Goal: Find specific page/section: Find specific page/section

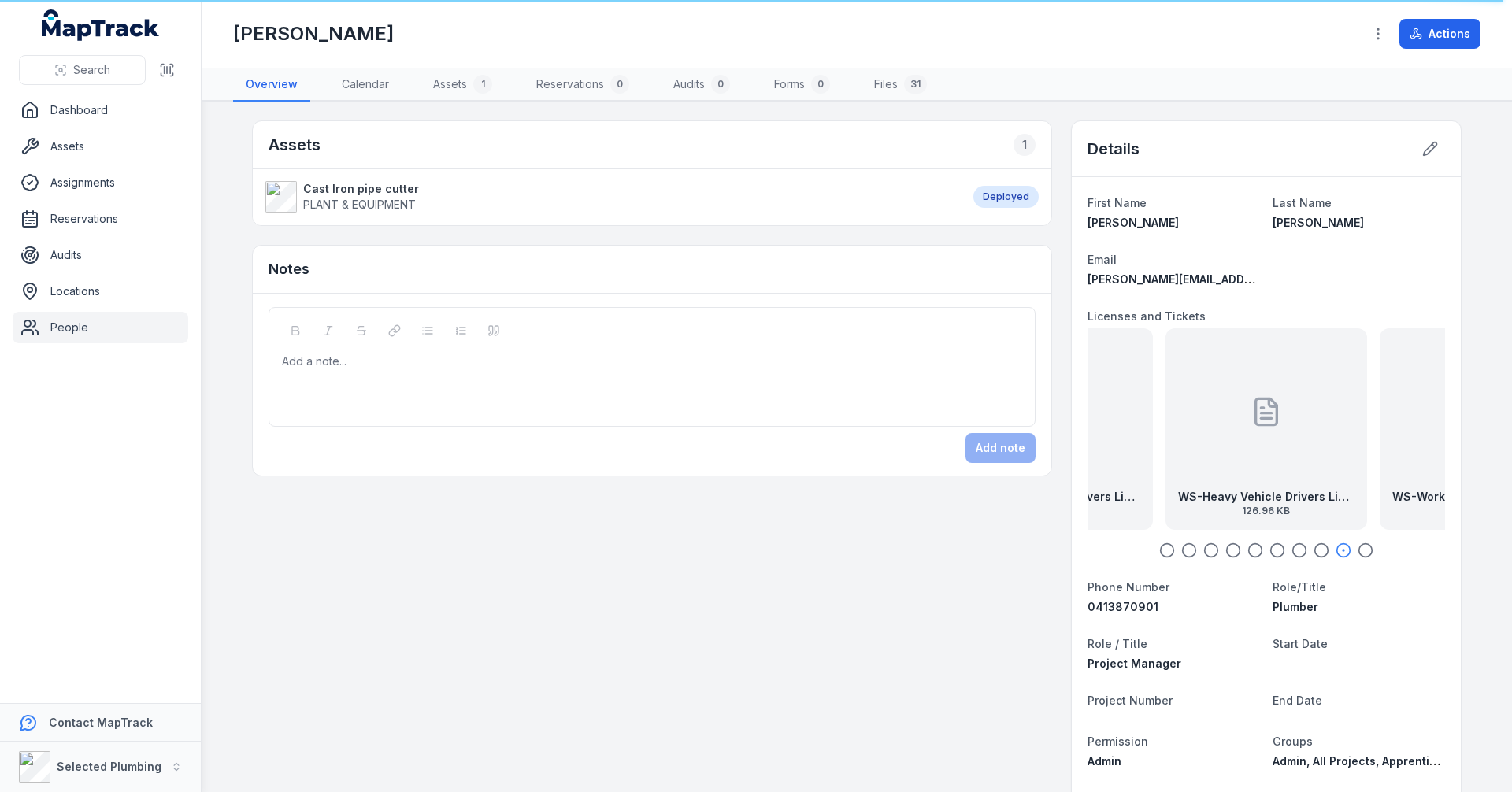
click at [74, 325] on link "People" at bounding box center [100, 328] width 176 height 32
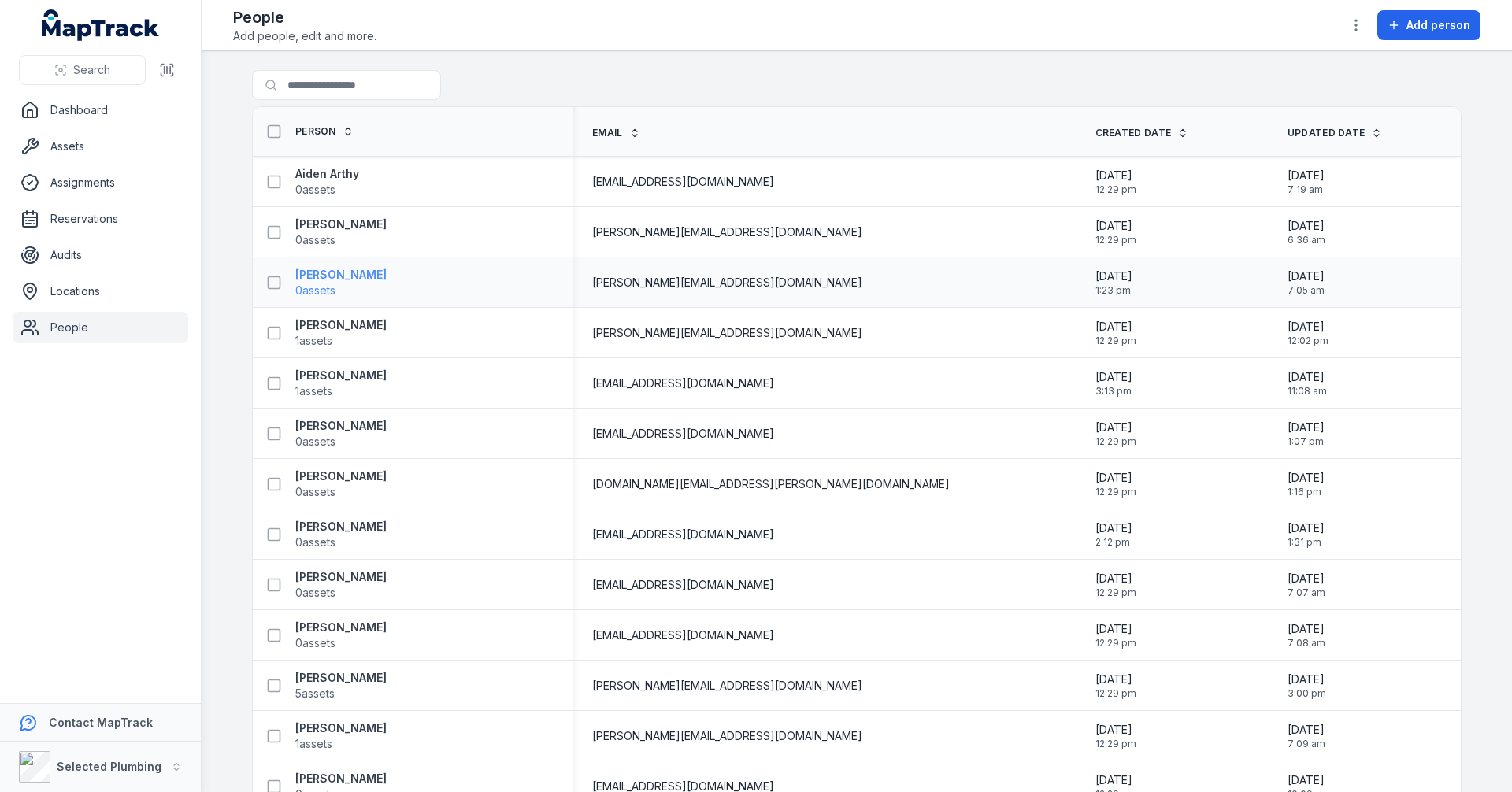
click at [315, 274] on strong "Alex Bennett" at bounding box center [341, 275] width 92 height 16
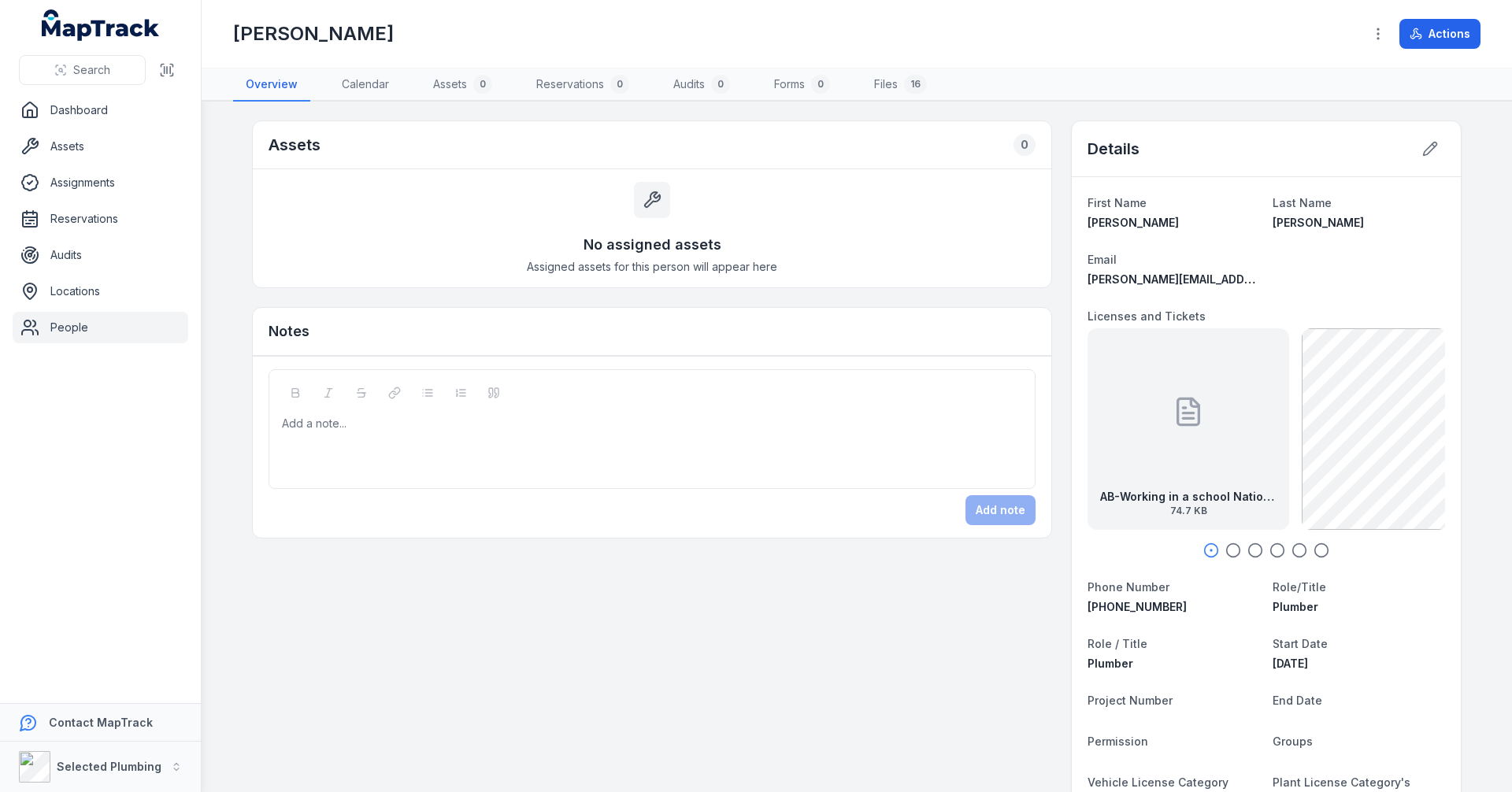
click at [1226, 551] on icon "button" at bounding box center [1233, 550] width 16 height 16
click at [1252, 549] on icon "button" at bounding box center [1255, 550] width 16 height 16
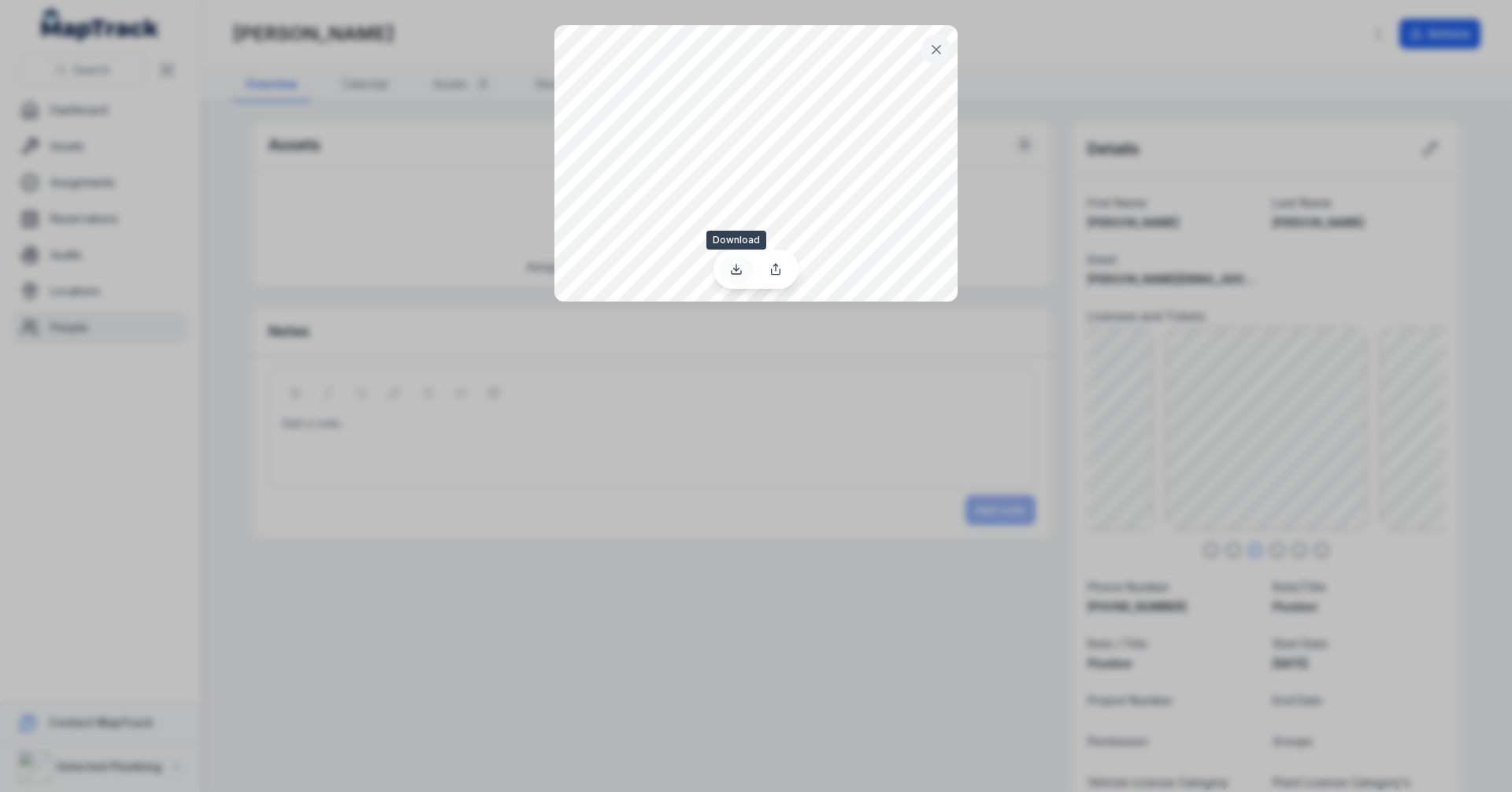
click at [736, 270] on icon at bounding box center [736, 270] width 6 height 2
click at [1399, 445] on div at bounding box center [756, 396] width 1512 height 792
click at [933, 51] on icon at bounding box center [936, 49] width 16 height 16
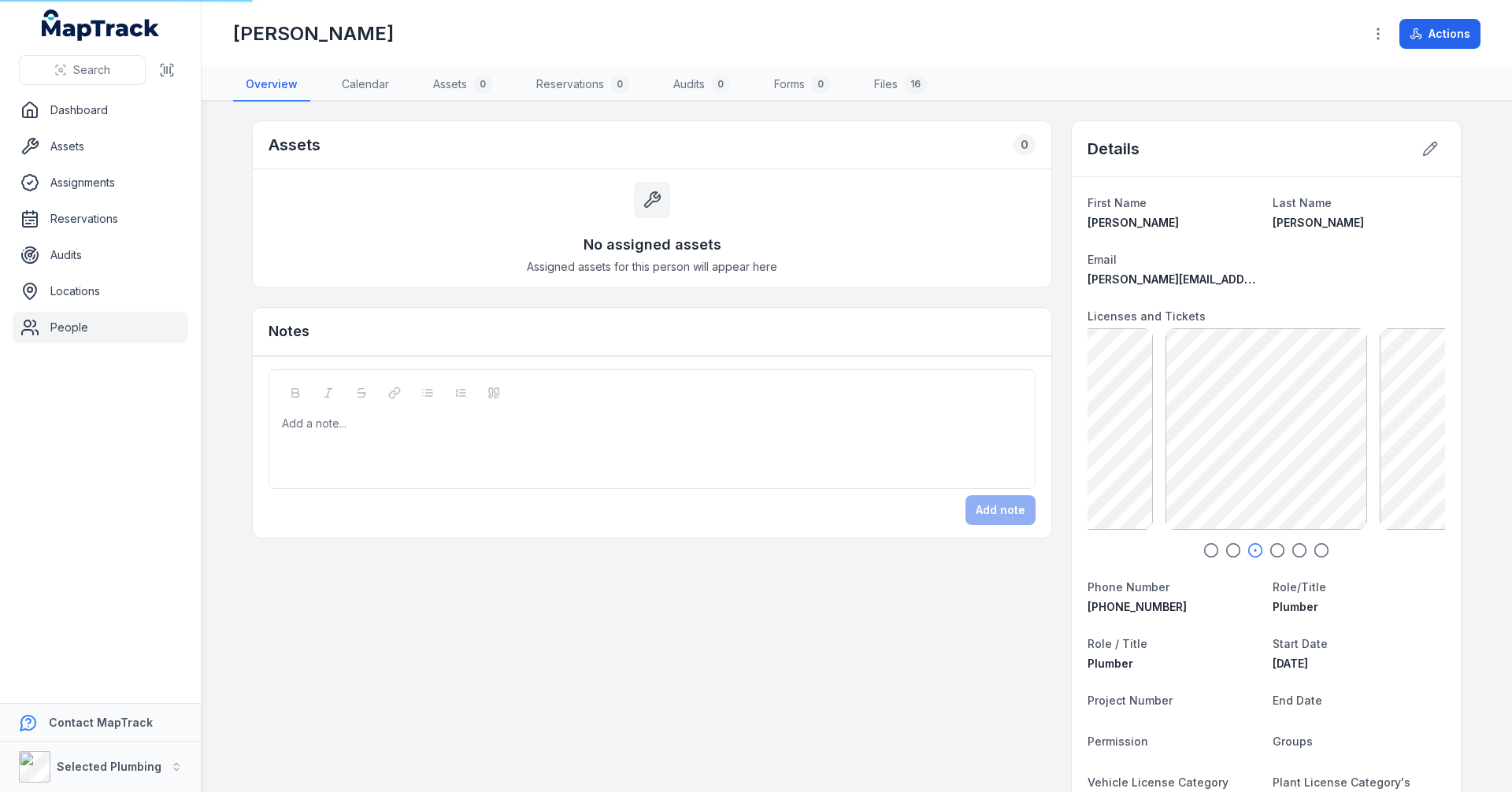
click at [1270, 551] on icon "button" at bounding box center [1277, 550] width 16 height 16
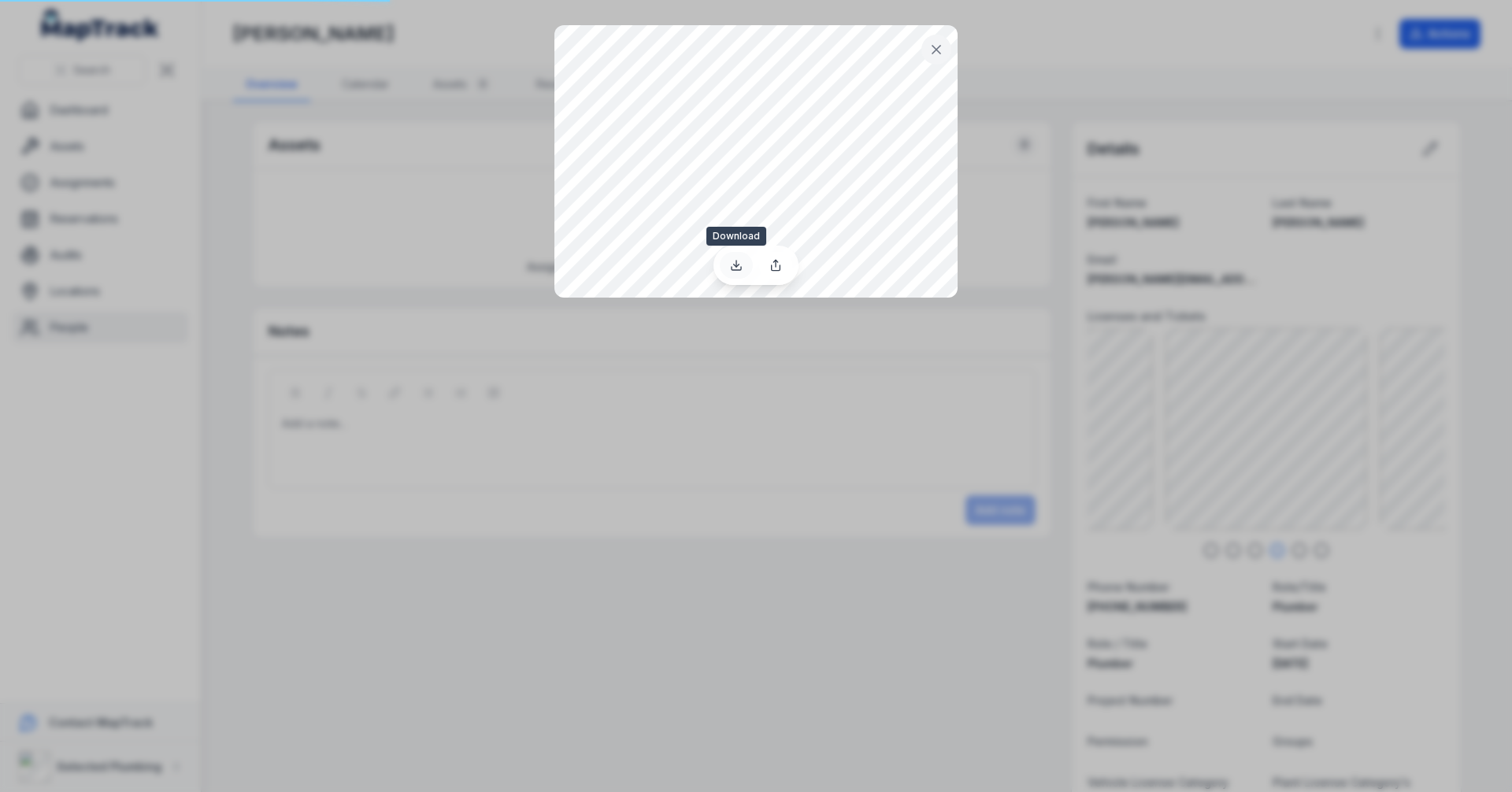
click at [733, 261] on icon at bounding box center [736, 265] width 12 height 12
drag, startPoint x: 934, startPoint y: 597, endPoint x: 835, endPoint y: 367, distance: 250.4
click at [930, 592] on div at bounding box center [756, 396] width 1512 height 792
click at [928, 48] on button at bounding box center [936, 50] width 30 height 30
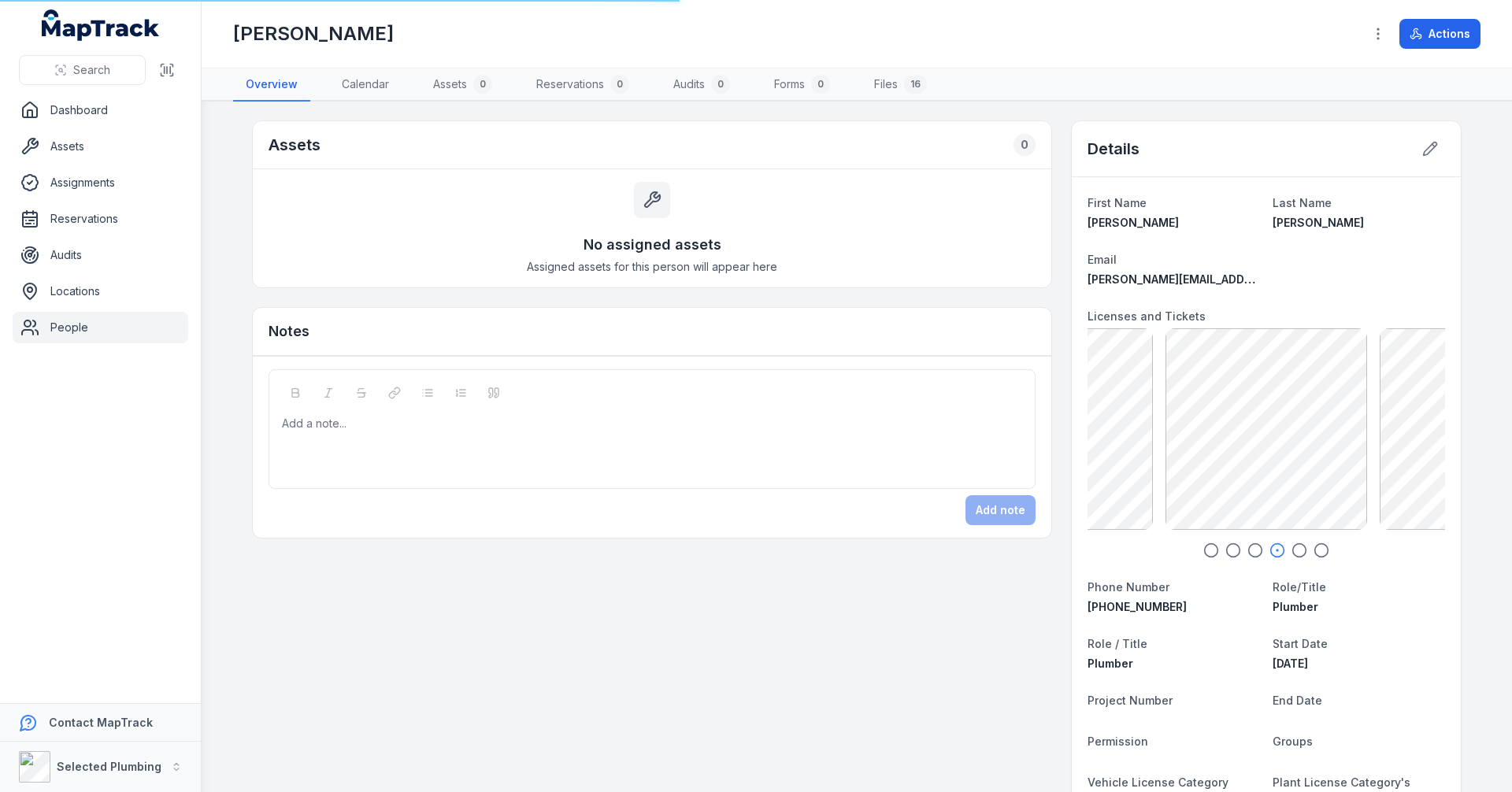
click at [1297, 552] on icon "button" at bounding box center [1299, 550] width 16 height 16
click at [1321, 550] on icon "button" at bounding box center [1321, 550] width 16 height 16
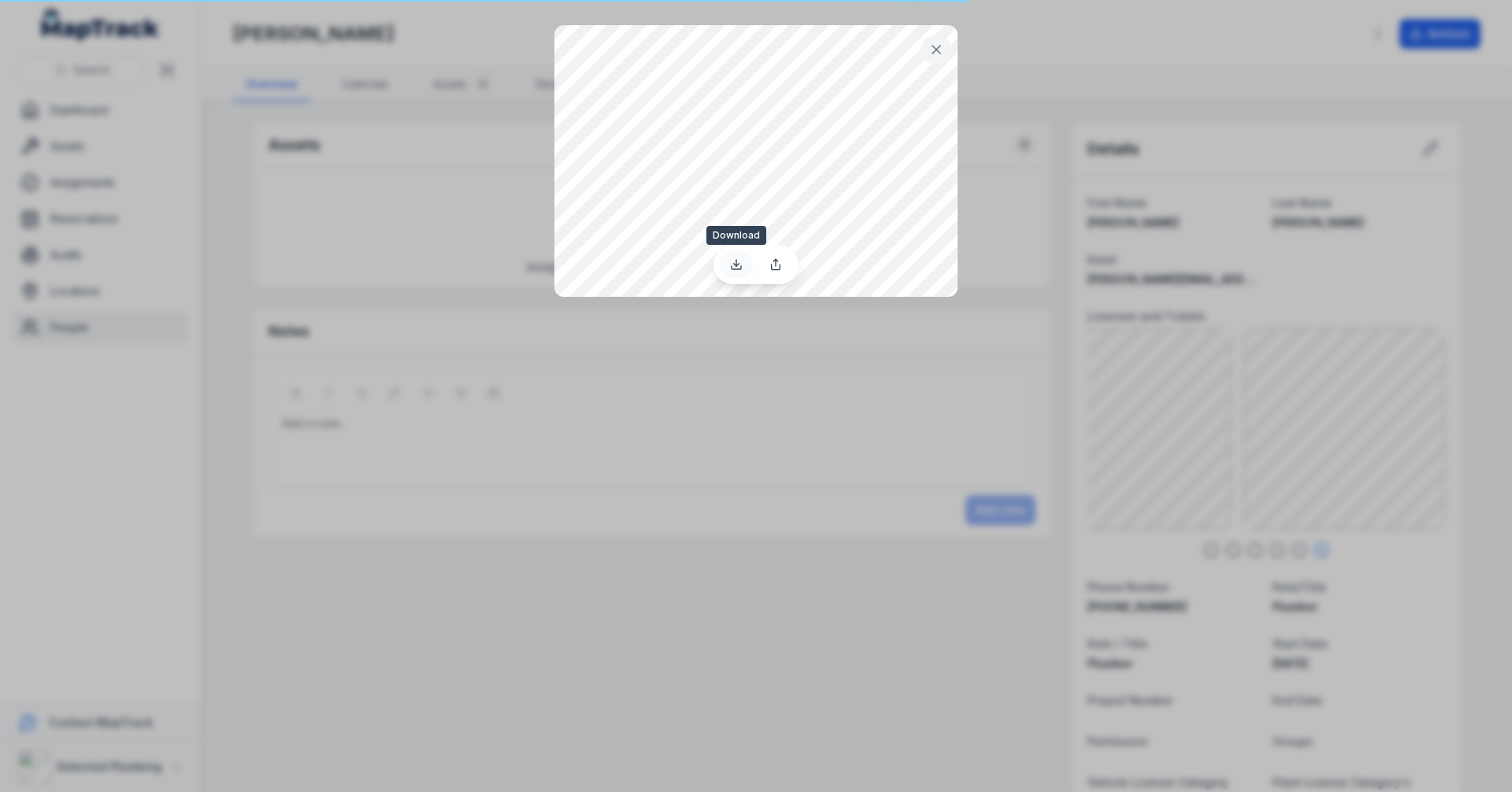
click at [730, 264] on icon at bounding box center [736, 264] width 12 height 12
click at [885, 403] on div at bounding box center [756, 396] width 1512 height 792
click at [938, 51] on icon at bounding box center [936, 49] width 7 height 7
